Goal: Contribute content: Add original content to the website for others to see

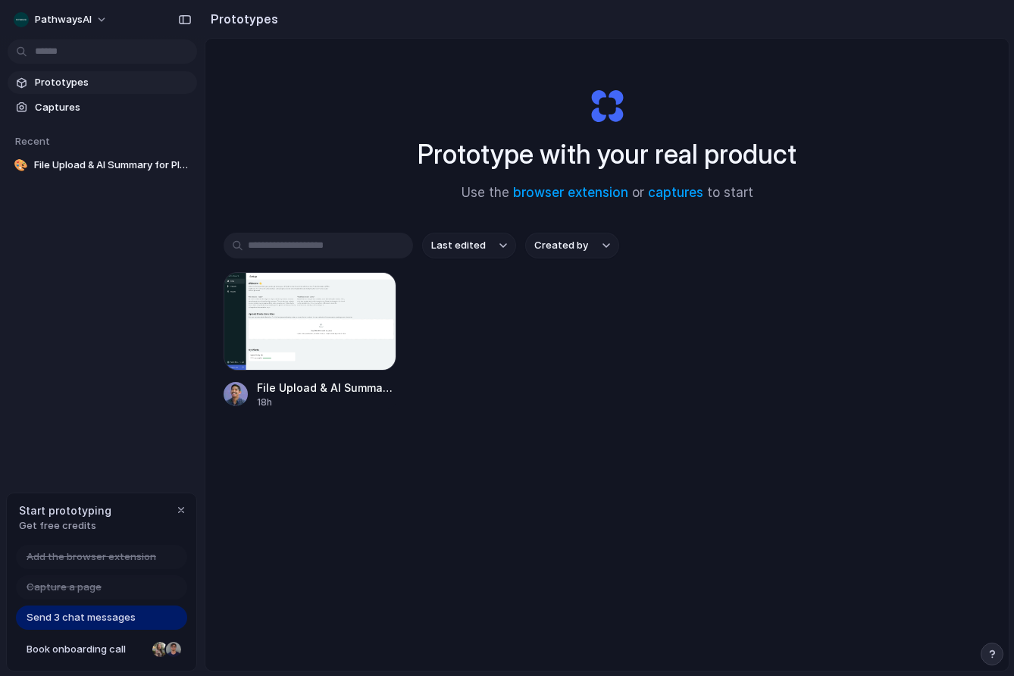
click at [76, 619] on span "Send 3 chat messages" at bounding box center [81, 617] width 109 height 15
drag, startPoint x: 91, startPoint y: 595, endPoint x: 92, endPoint y: 566, distance: 28.8
click at [93, 592] on div "Capture a page" at bounding box center [101, 587] width 171 height 24
drag, startPoint x: 94, startPoint y: 558, endPoint x: 94, endPoint y: 594, distance: 35.6
click at [94, 559] on span "Add the browser extension" at bounding box center [92, 557] width 130 height 15
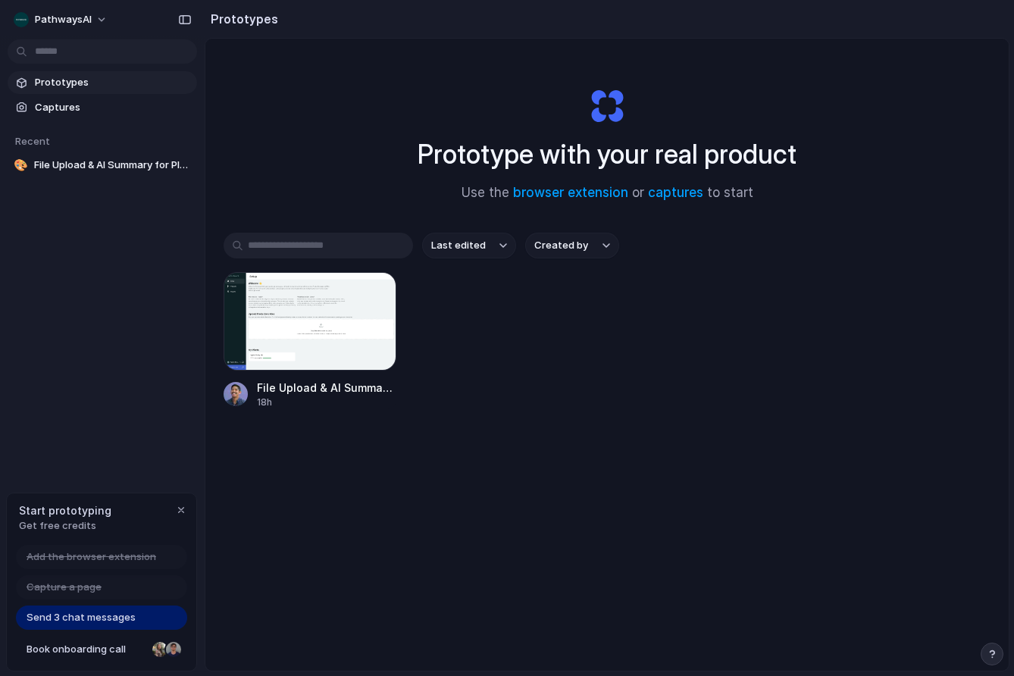
click at [99, 621] on span "Send 3 chat messages" at bounding box center [81, 617] width 109 height 15
click at [80, 24] on span "PathwaysAI" at bounding box center [63, 19] width 57 height 15
click at [82, 20] on div "Settings Invite members Change theme Sign out" at bounding box center [507, 338] width 1014 height 676
click at [77, 108] on span "Captures" at bounding box center [113, 107] width 156 height 15
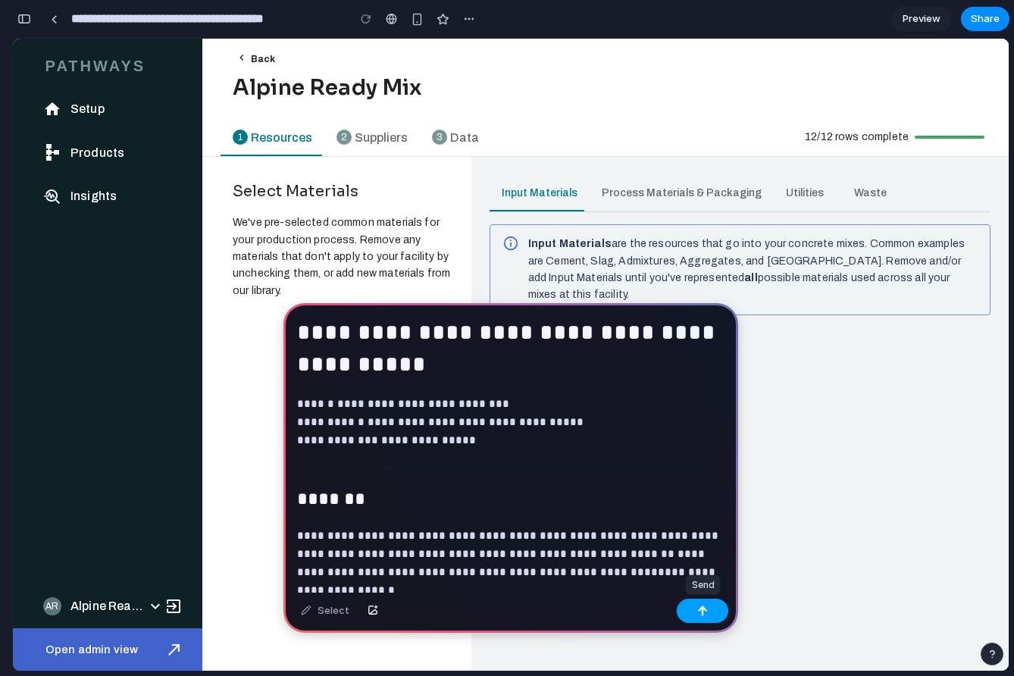
click at [701, 612] on div "button" at bounding box center [703, 611] width 11 height 11
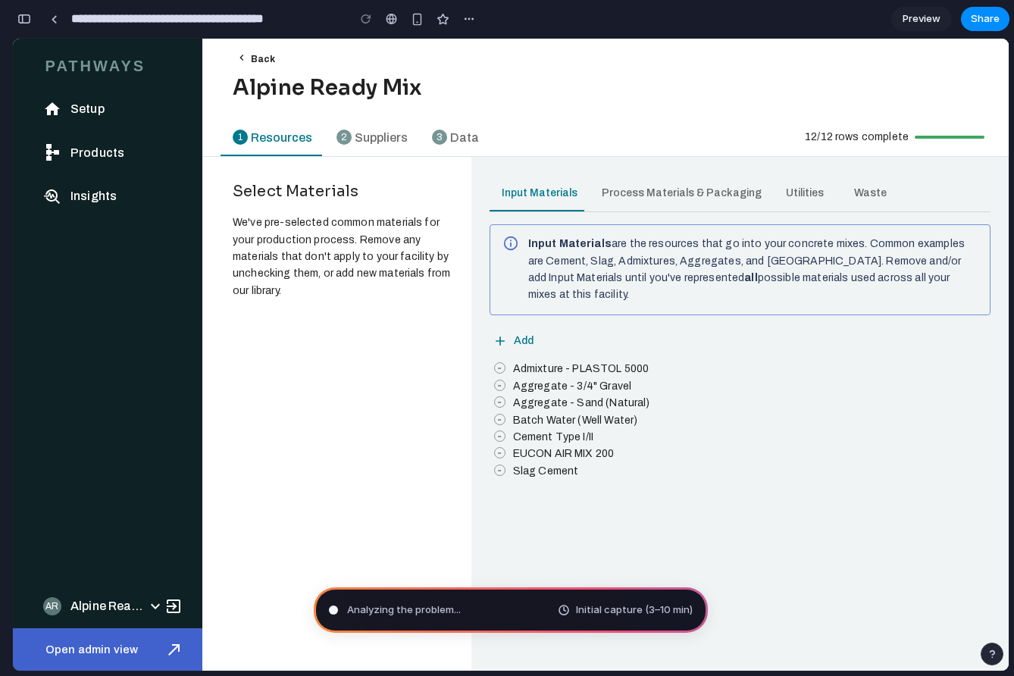
type input "**********"
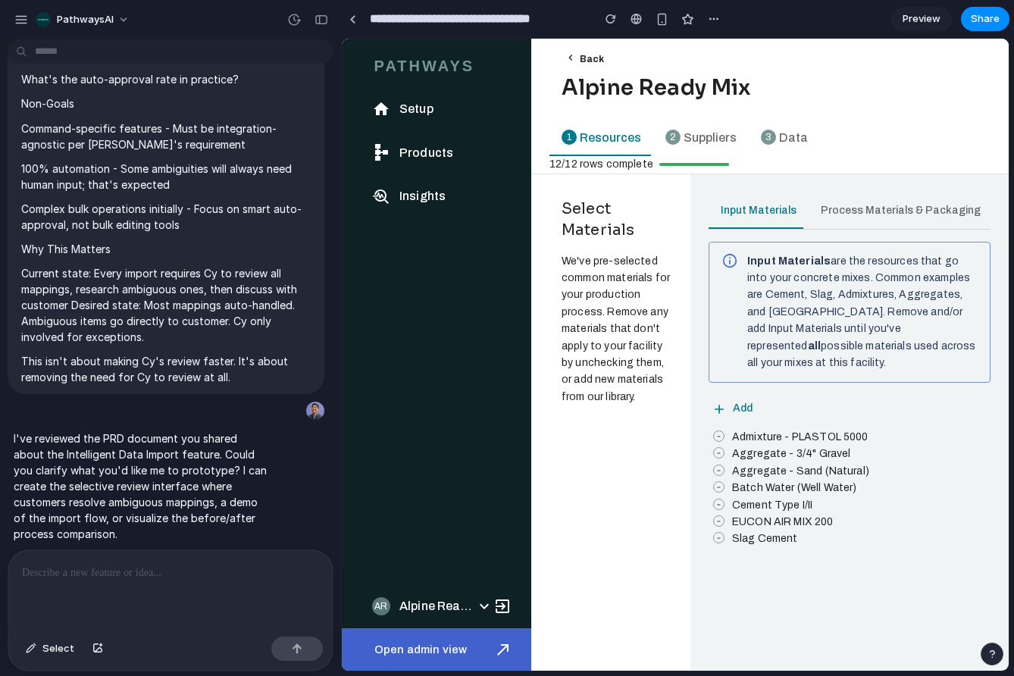
scroll to position [4382, 0]
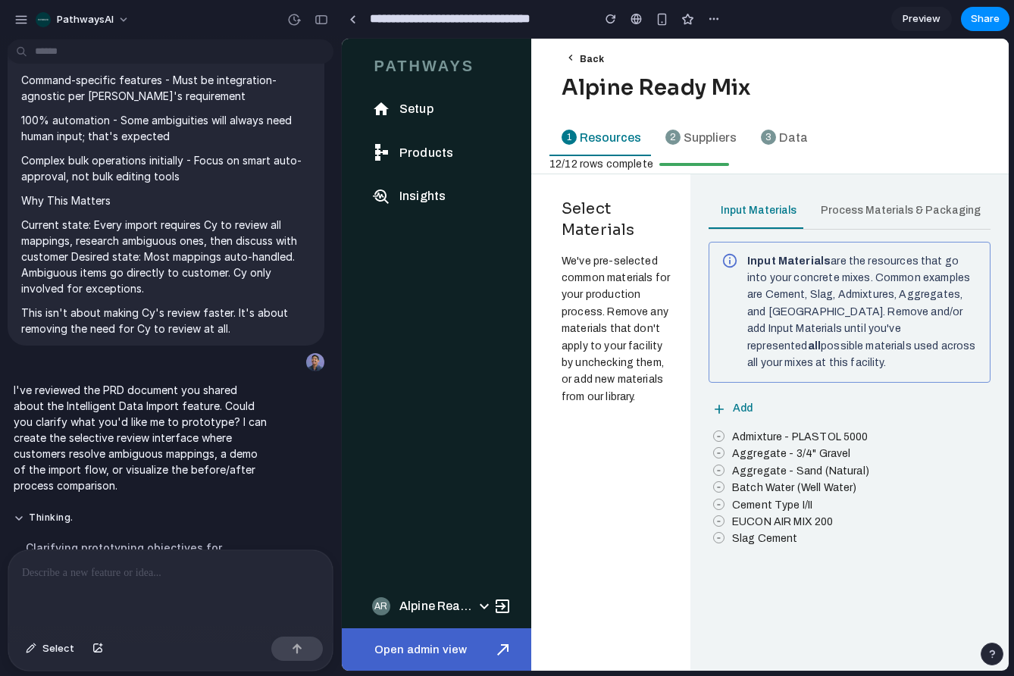
click at [194, 591] on div at bounding box center [170, 590] width 325 height 80
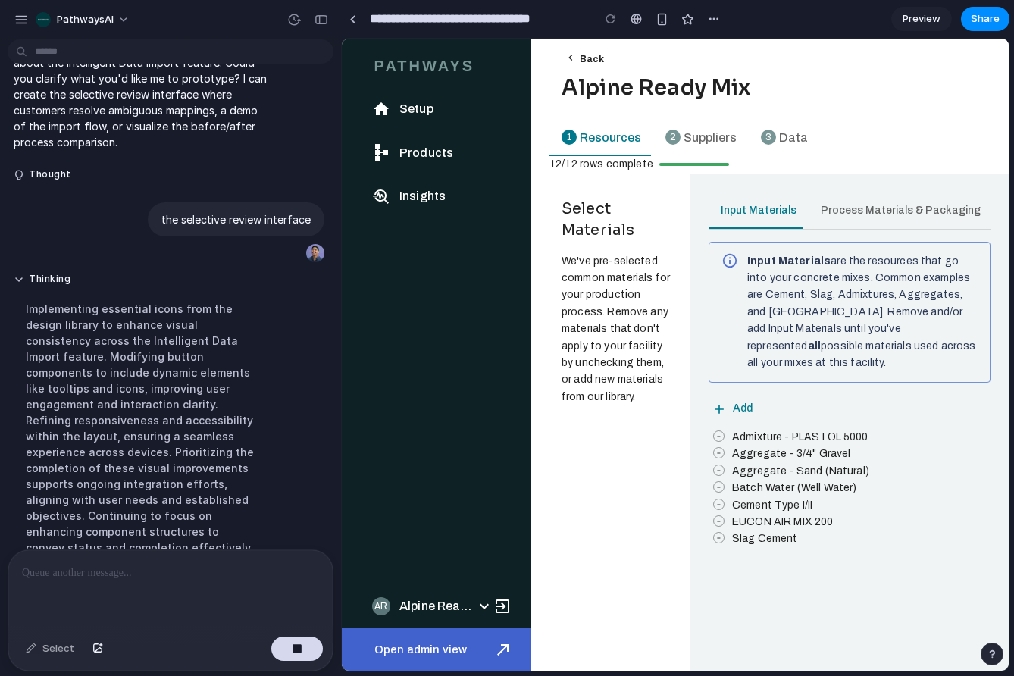
scroll to position [4776, 0]
